Goal: Transaction & Acquisition: Purchase product/service

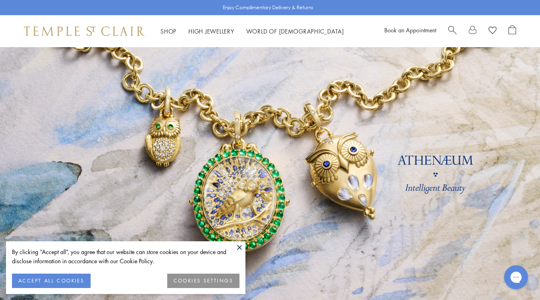
click at [190, 282] on button "COOKIES SETTINGS" at bounding box center [203, 281] width 72 height 14
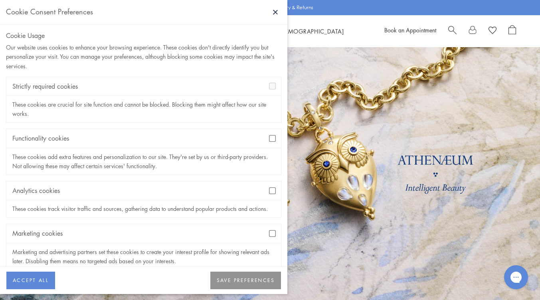
scroll to position [14, 0]
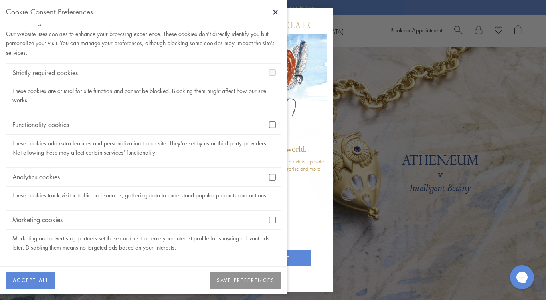
click at [234, 286] on button "SAVE PREFERENCES" at bounding box center [246, 281] width 71 height 18
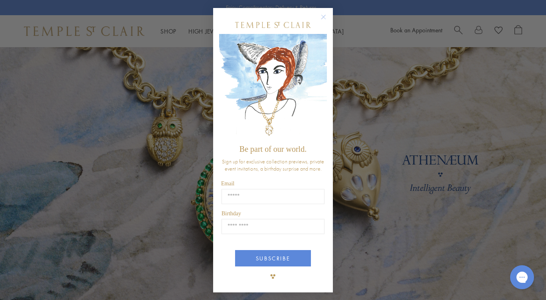
click at [324, 17] on icon "Close dialog" at bounding box center [324, 17] width 4 height 4
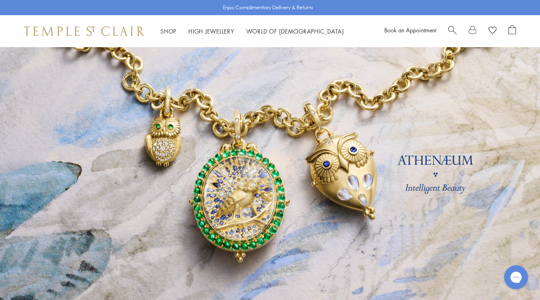
click at [167, 33] on link "Shop Shop" at bounding box center [169, 31] width 16 height 8
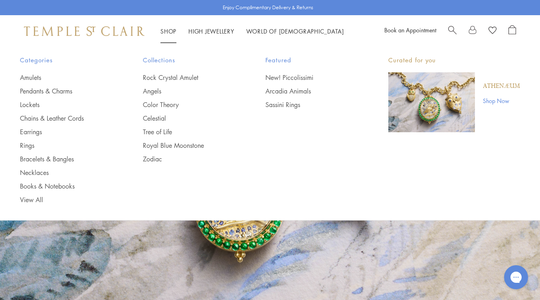
click at [23, 148] on link "Rings" at bounding box center [65, 145] width 91 height 9
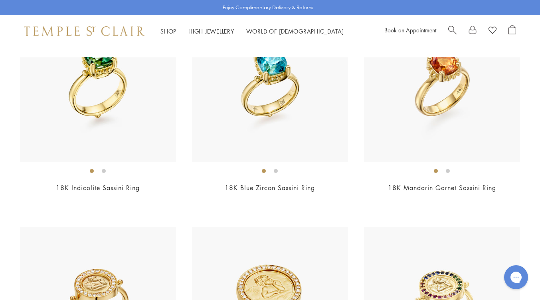
scroll to position [808, 0]
